Goal: Task Accomplishment & Management: Manage account settings

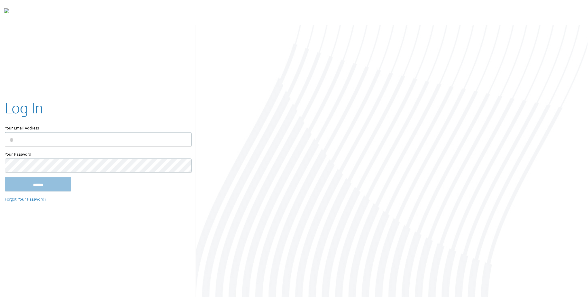
type input "**********"
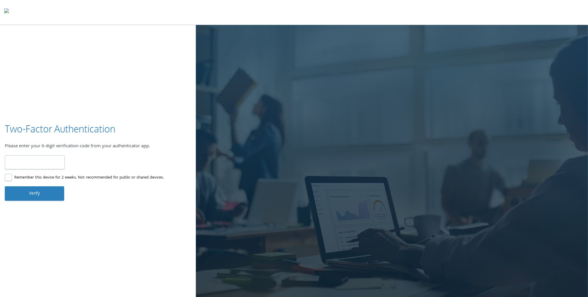
type input "******"
click at [10, 176] on label "Remember this device for 2 weeks. Not recommended for public or shared devices." at bounding box center [84, 177] width 159 height 7
click at [23, 188] on button "Verify" at bounding box center [34, 193] width 59 height 14
